Goal: Information Seeking & Learning: Learn about a topic

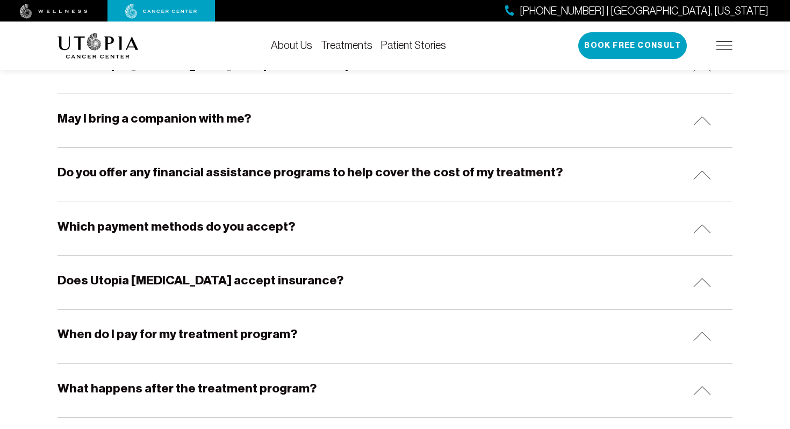
click at [342, 48] on link "Treatments" at bounding box center [347, 45] width 52 height 12
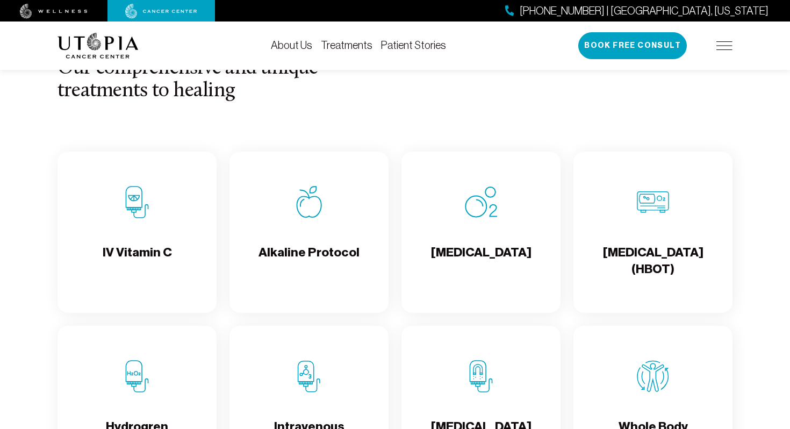
scroll to position [1032, 0]
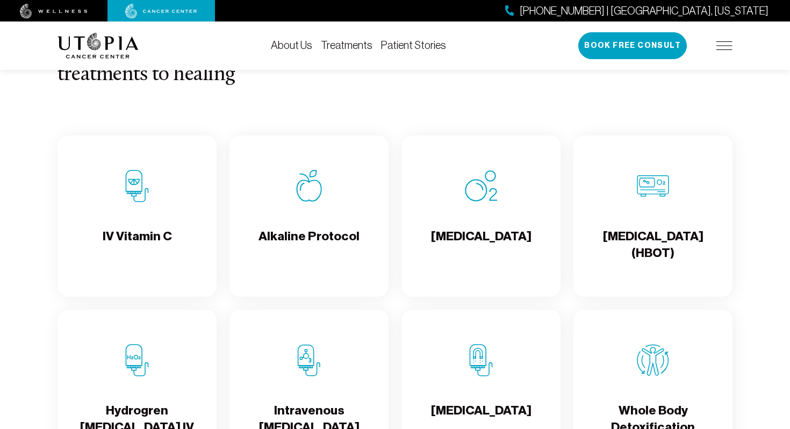
click at [137, 200] on img at bounding box center [137, 186] width 32 height 32
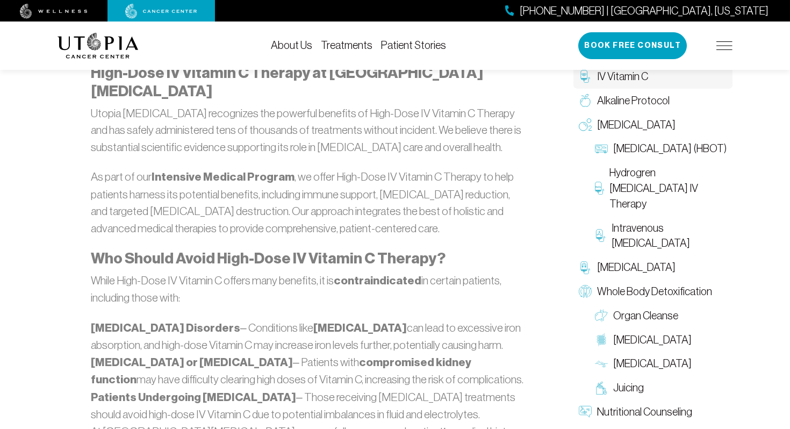
scroll to position [2214, 0]
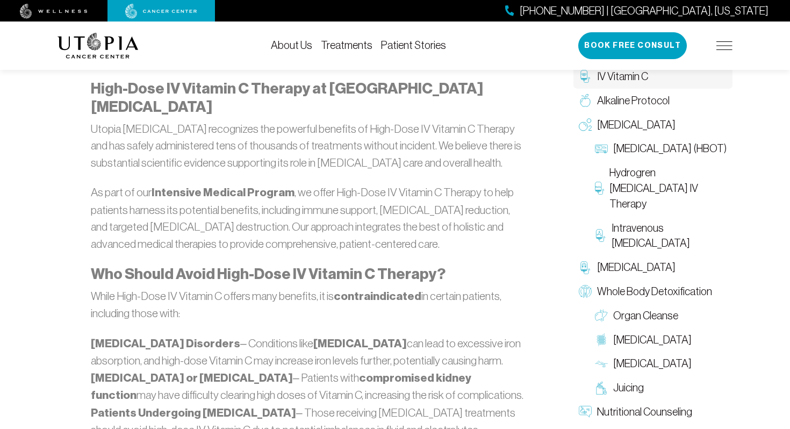
click at [542, 249] on div "Healthy cells are aerobic, meaning they thrive in an oxygen-rich environment. T…" at bounding box center [309, 110] width 490 height 3248
click at [585, 104] on img at bounding box center [585, 100] width 13 height 13
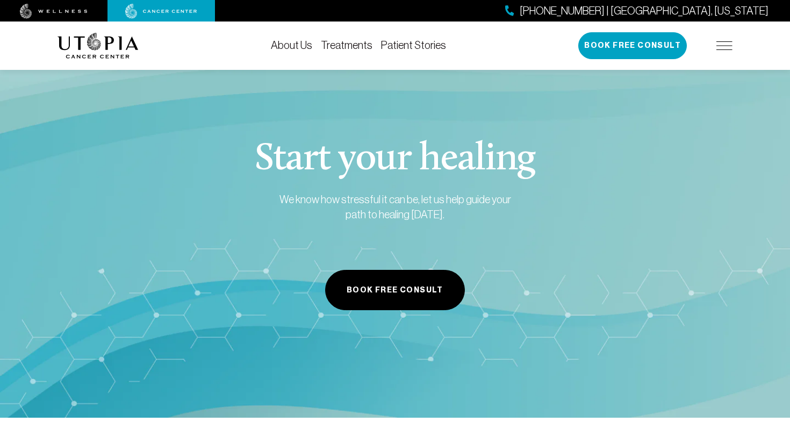
scroll to position [2198, 0]
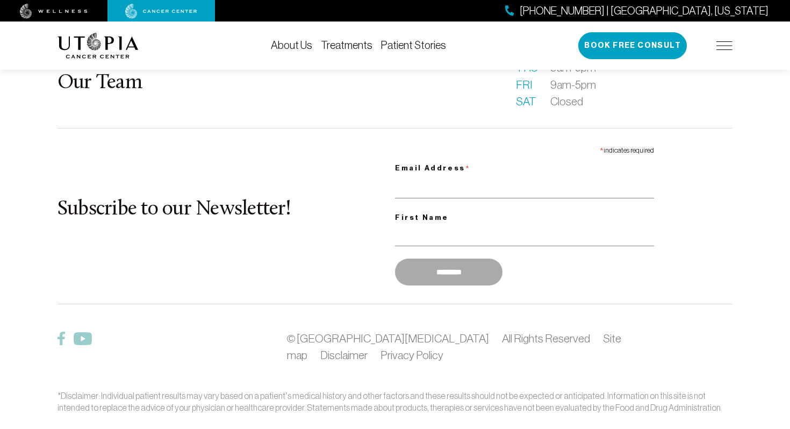
click at [198, 243] on div "Subscribe to our Newsletter! * indicates required Email Address * First Name **…" at bounding box center [395, 215] width 675 height 149
click at [344, 46] on link "Treatments" at bounding box center [347, 45] width 52 height 12
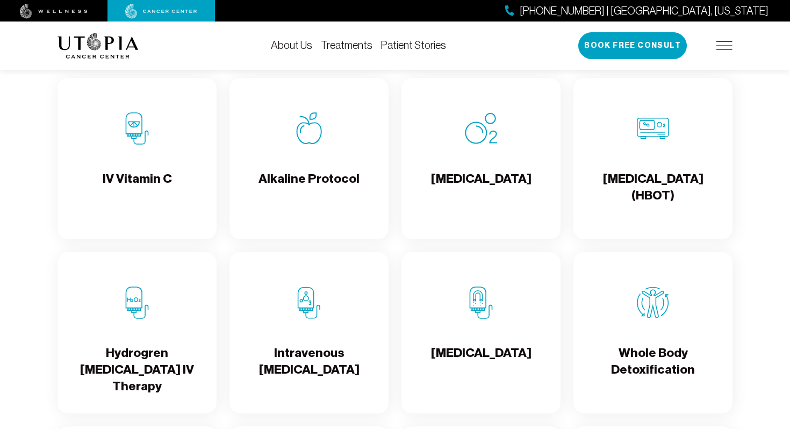
scroll to position [1096, 0]
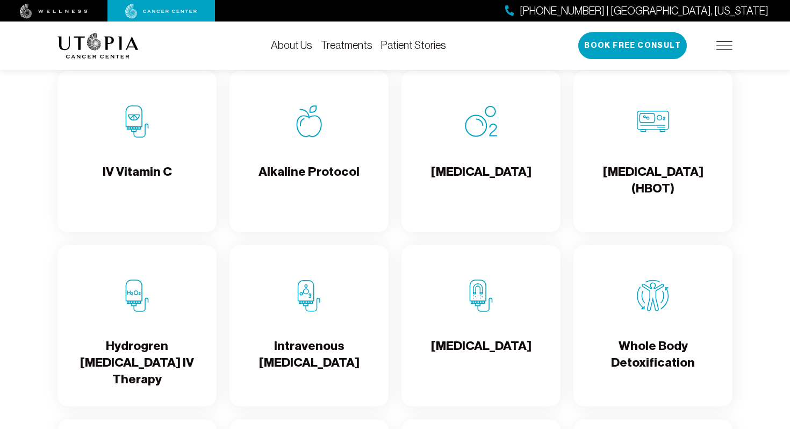
click at [311, 138] on img at bounding box center [309, 121] width 32 height 32
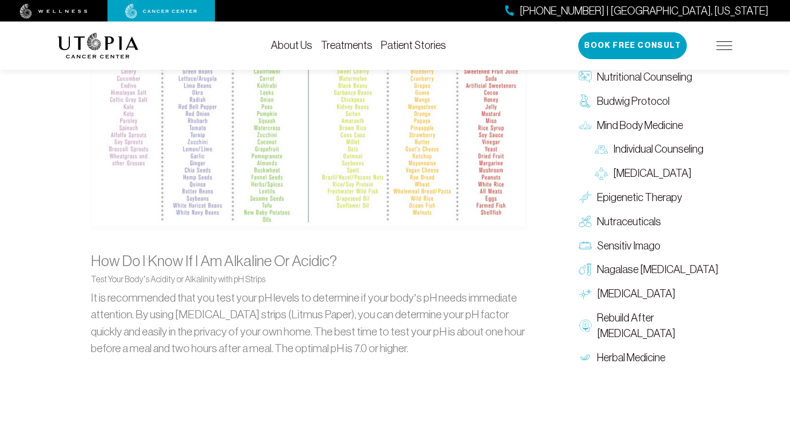
scroll to position [1204, 0]
click at [586, 101] on iframe at bounding box center [688, 246] width 204 height 364
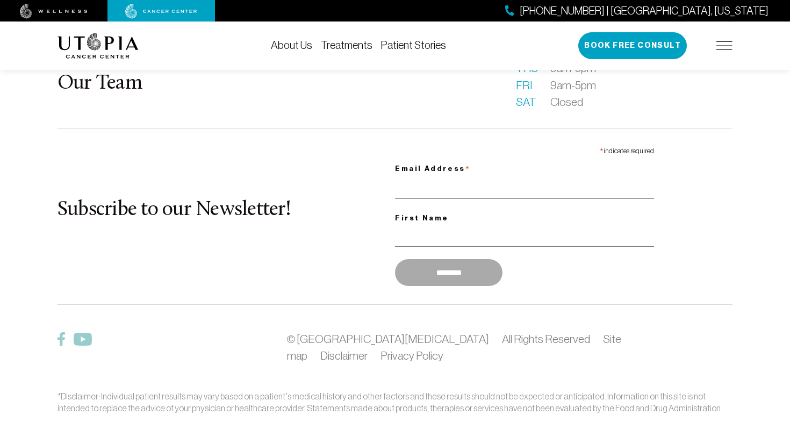
scroll to position [2198, 0]
click at [355, 51] on li "Treatments" at bounding box center [347, 45] width 52 height 13
